Goal: Find specific page/section: Find specific page/section

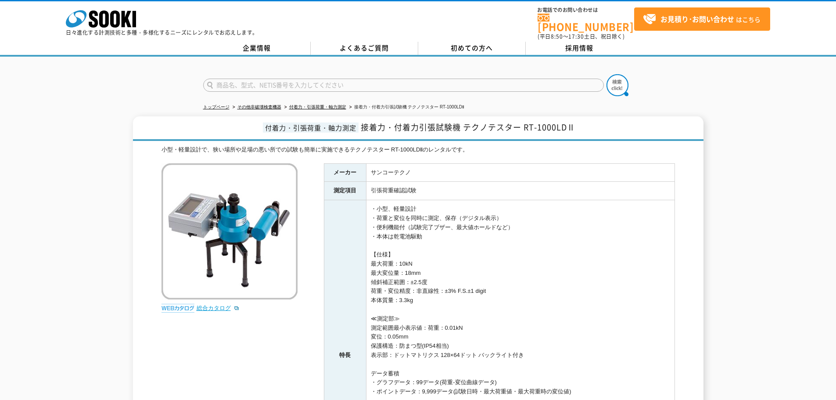
click at [213, 233] on link "総合カタログ" at bounding box center [218, 308] width 43 height 7
